Goal: Information Seeking & Learning: Learn about a topic

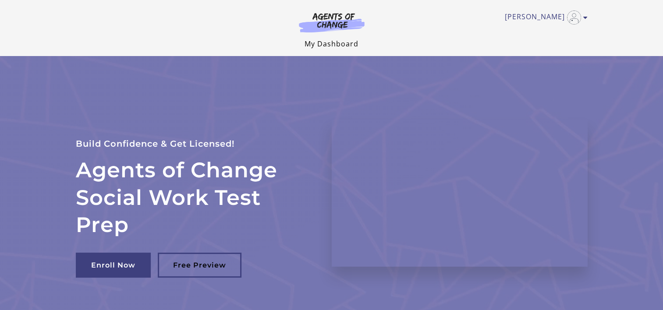
click at [333, 40] on link "My Dashboard" at bounding box center [332, 44] width 54 height 10
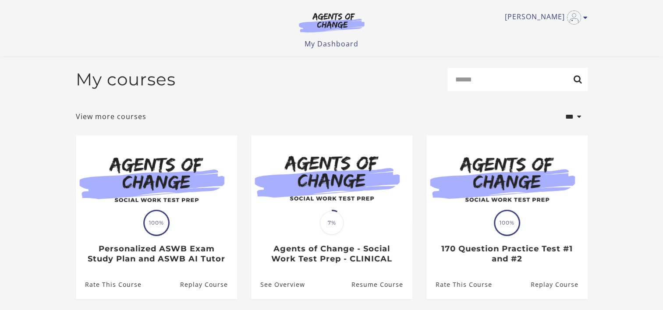
scroll to position [82, 0]
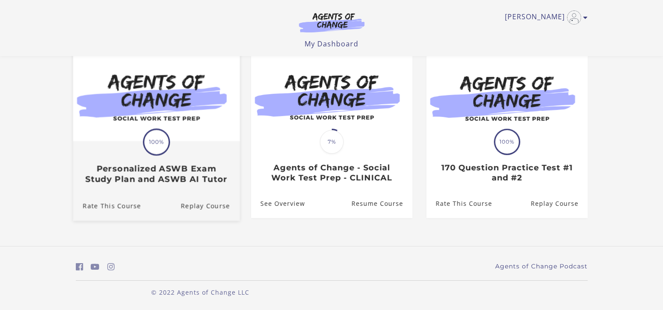
click at [141, 178] on h3 "Personalized ASWB Exam Study Plan and ASWB AI Tutor" at bounding box center [155, 174] width 147 height 20
click at [175, 176] on h3 "Personalized ASWB Exam Study Plan and ASWB AI Tutor" at bounding box center [155, 174] width 147 height 20
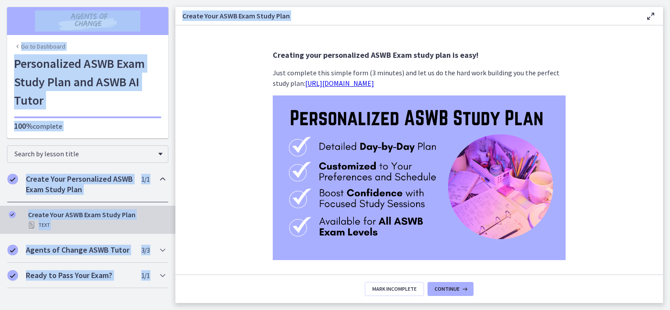
drag, startPoint x: 671, startPoint y: 61, endPoint x: 671, endPoint y: 105, distance: 44.3
click at [670, 105] on html "Skip to main content Go to Dashboard Go to Dashboard Go to Dashboard Personaliz…" at bounding box center [335, 155] width 670 height 310
click at [460, 289] on icon at bounding box center [464, 289] width 9 height 7
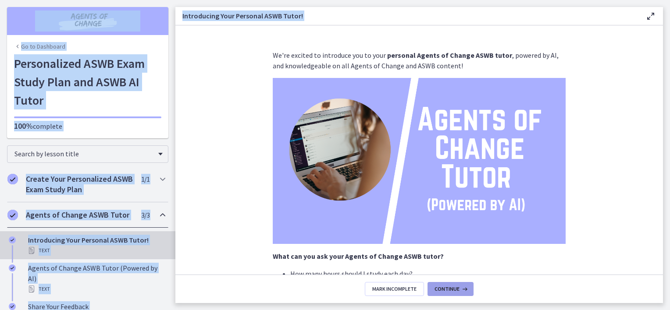
click at [460, 292] on icon at bounding box center [464, 289] width 9 height 7
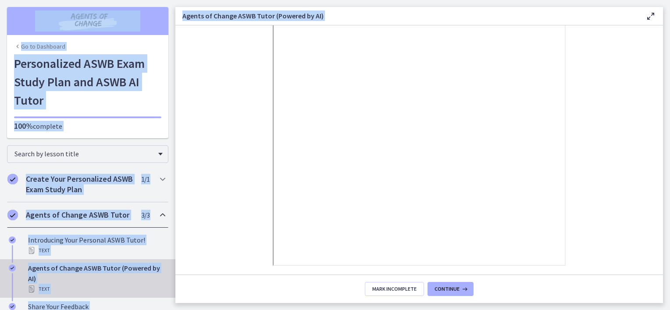
scroll to position [137, 0]
